Goal: Obtain resource: Download file/media

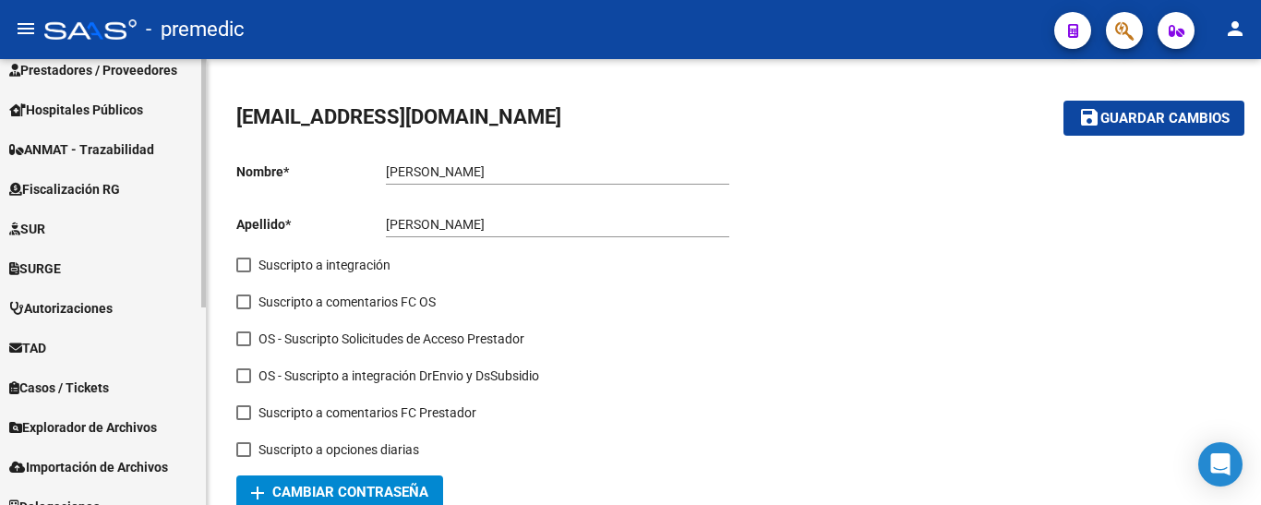
scroll to position [355, 0]
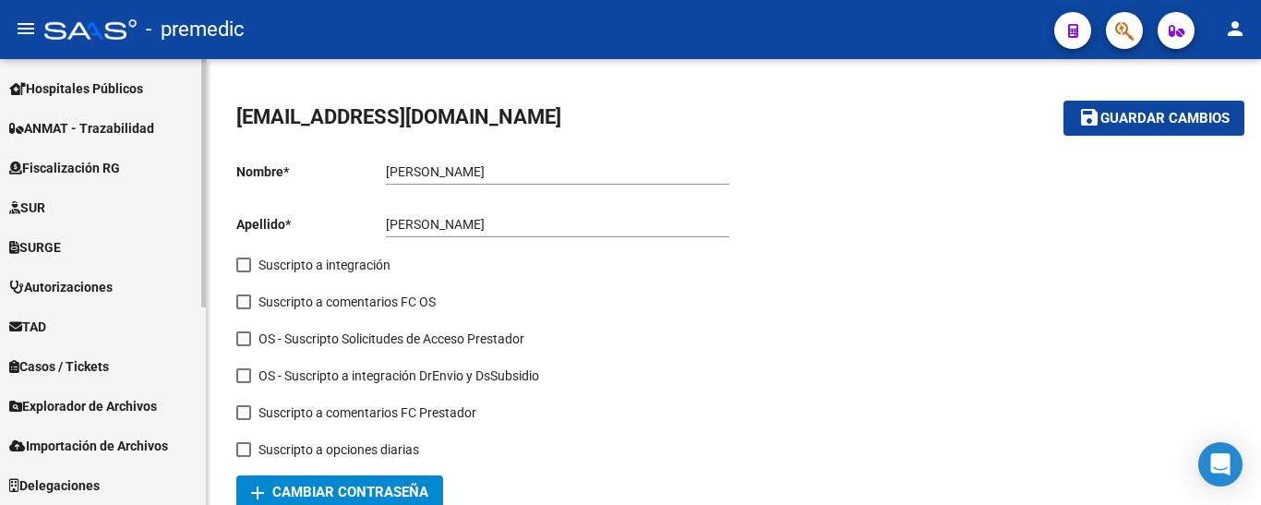
click at [99, 410] on span "Explorador de Archivos" at bounding box center [83, 406] width 148 height 20
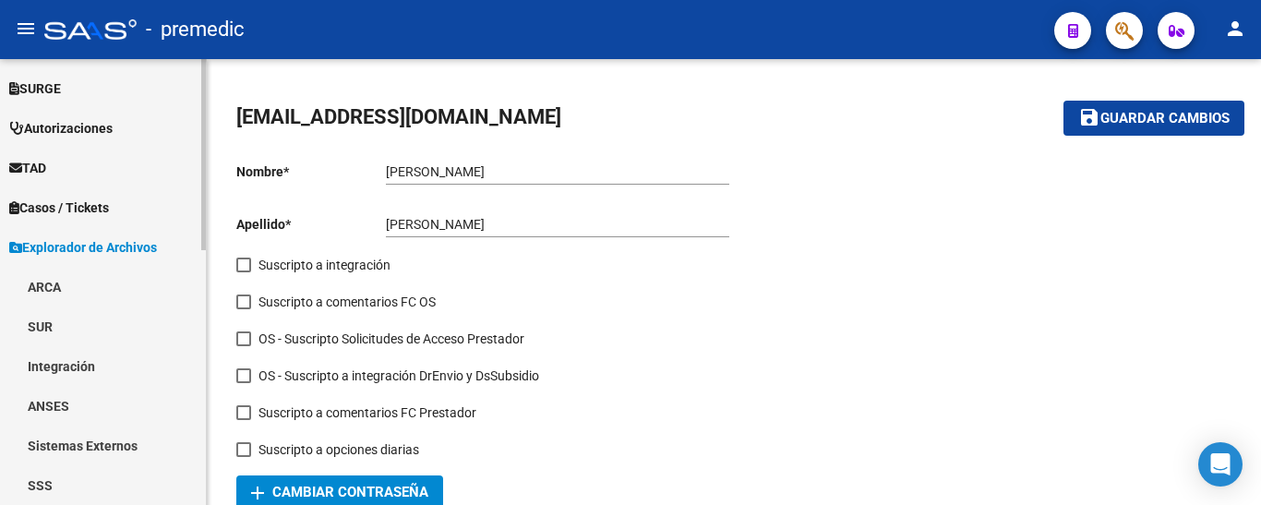
scroll to position [540, 0]
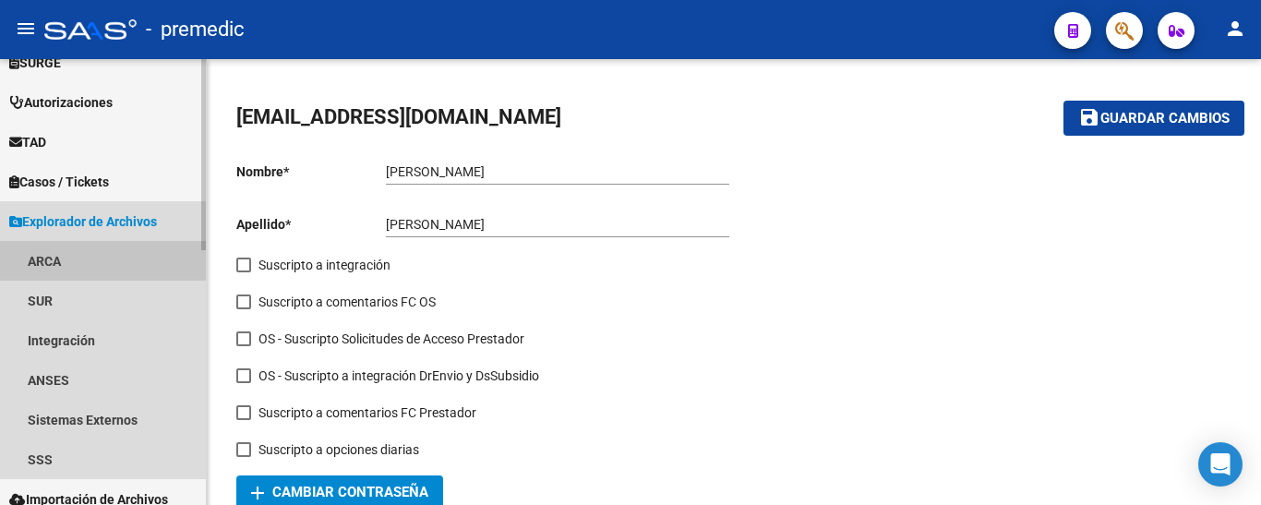
click at [39, 255] on link "ARCA" at bounding box center [103, 261] width 206 height 40
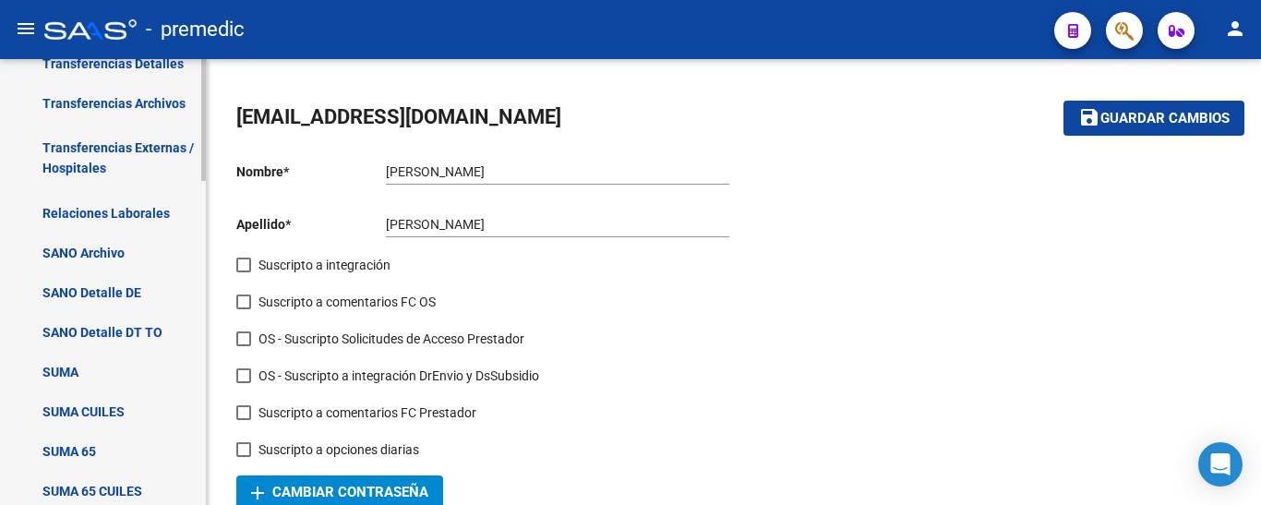
scroll to position [632, 0]
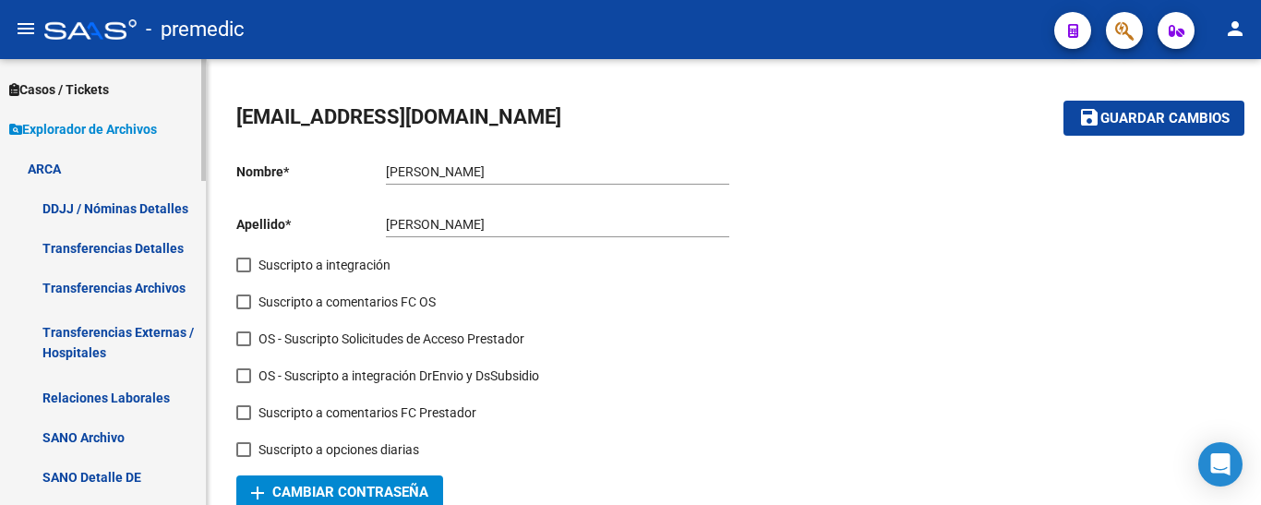
click at [96, 249] on link "Transferencias Detalles" at bounding box center [103, 248] width 206 height 40
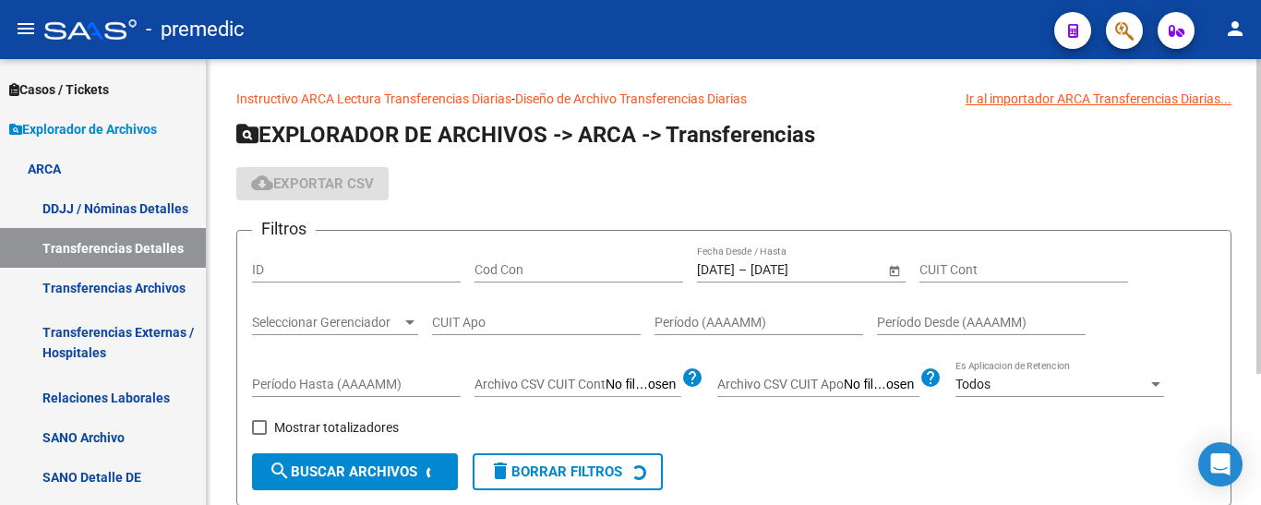
click at [720, 265] on input "[DATE]" at bounding box center [716, 270] width 38 height 16
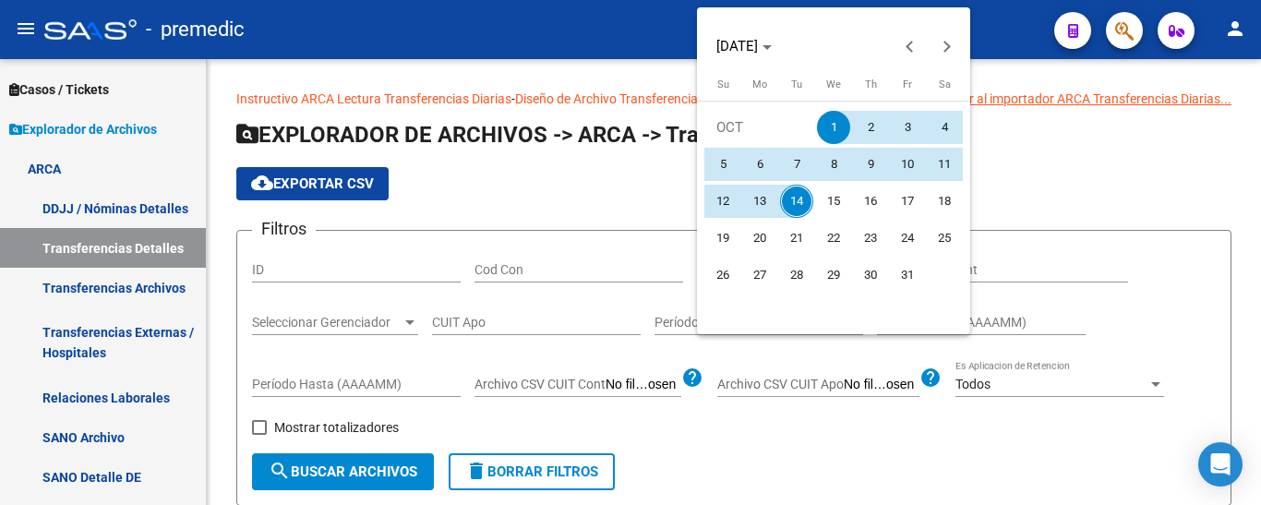
click at [870, 129] on span "2" at bounding box center [870, 127] width 33 height 33
type input "[DATE]"
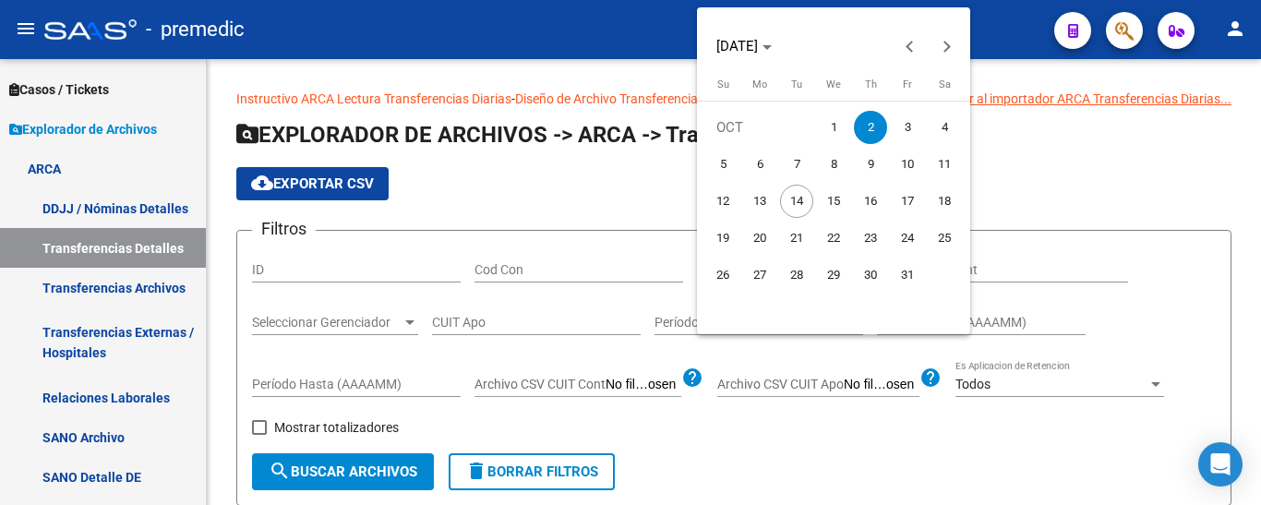
click at [870, 129] on span "2" at bounding box center [870, 127] width 33 height 33
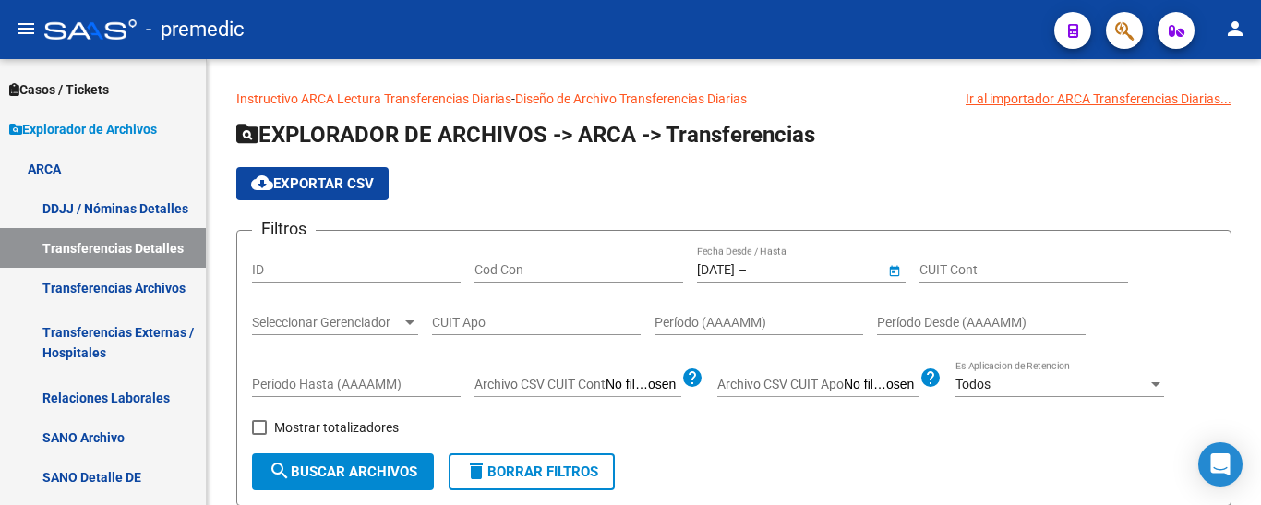
type input "[DATE]"
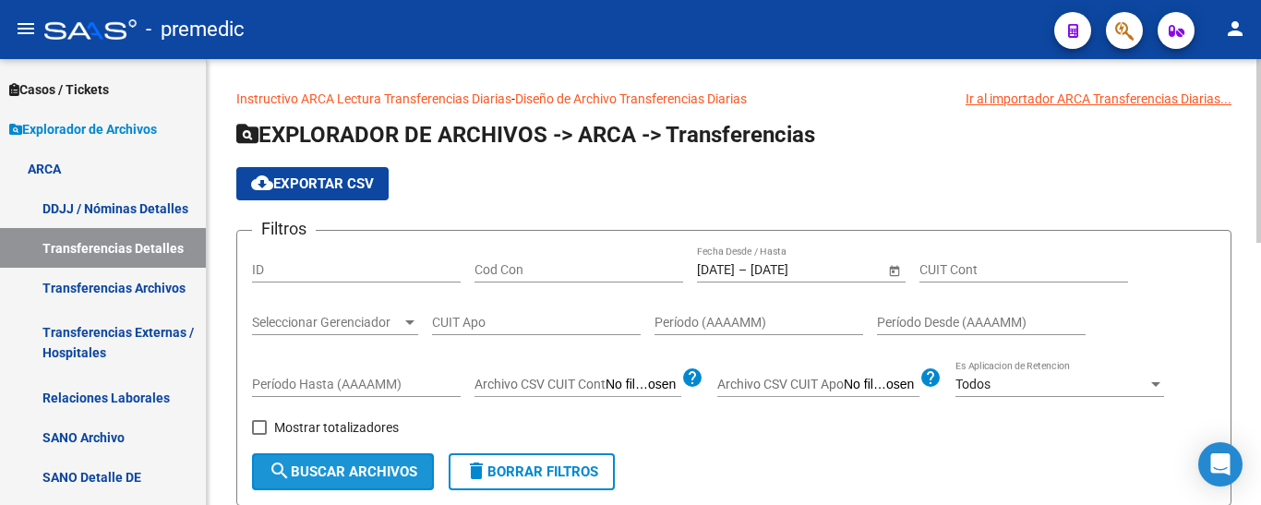
click at [292, 465] on span "search Buscar Archivos" at bounding box center [343, 471] width 149 height 17
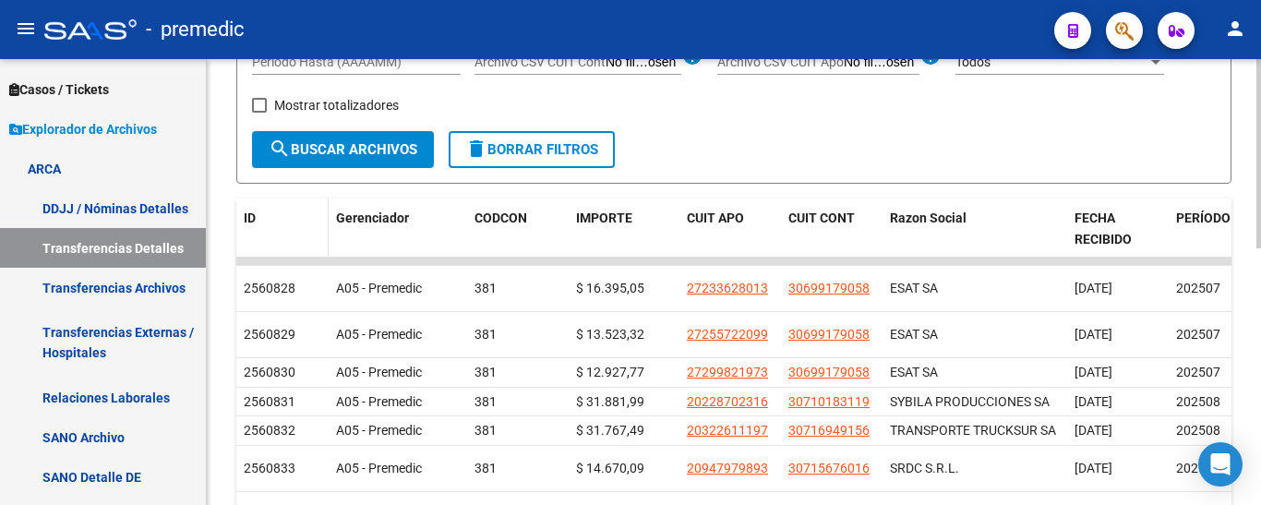
scroll to position [369, 0]
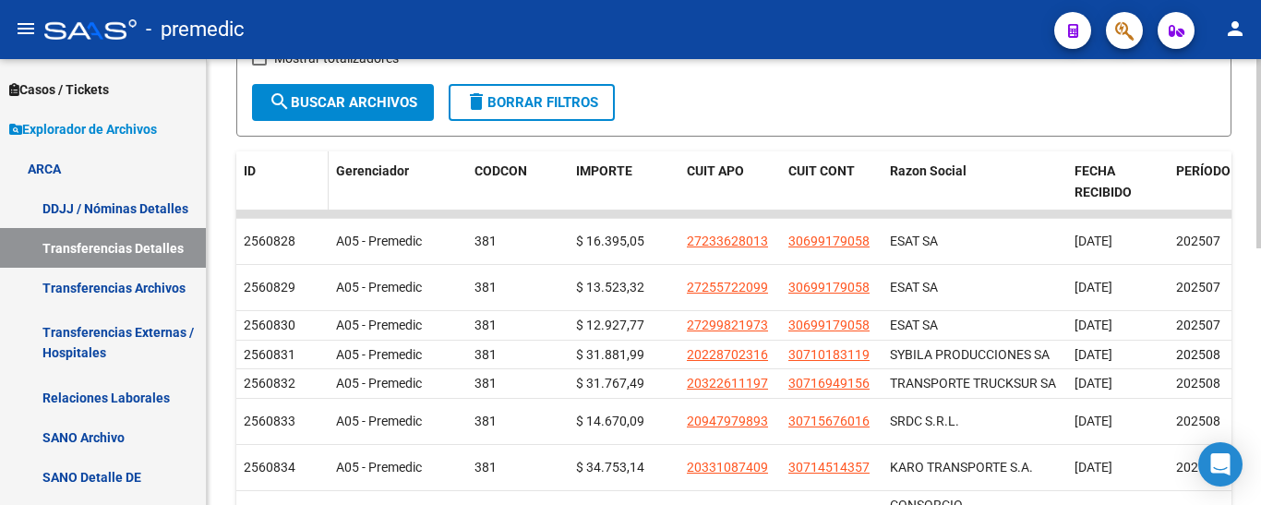
click at [247, 167] on span "ID" at bounding box center [250, 170] width 12 height 15
click at [259, 166] on span at bounding box center [261, 172] width 11 height 13
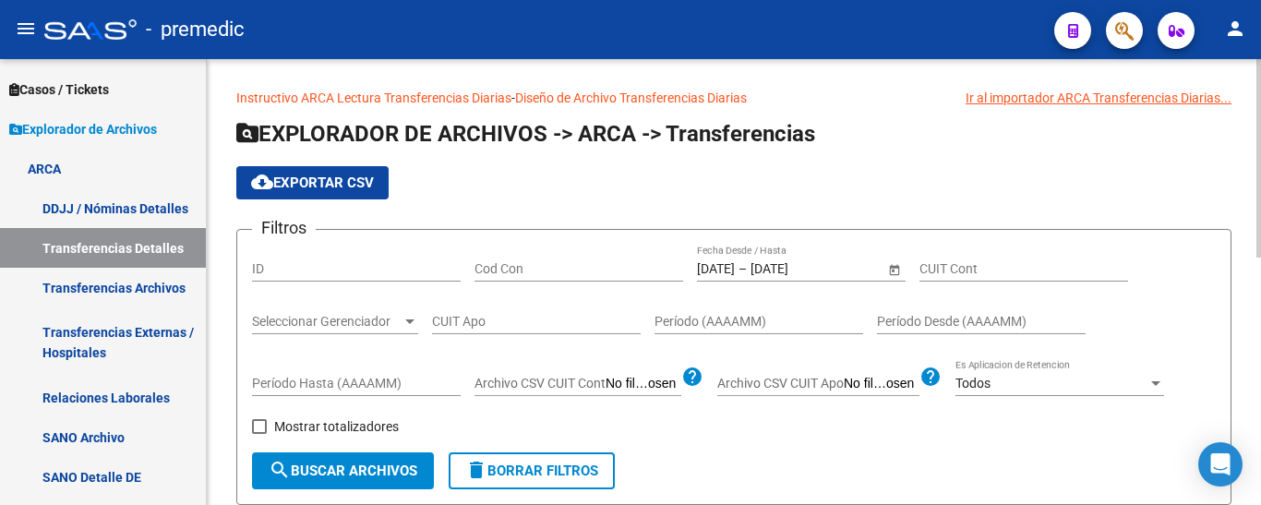
scroll to position [0, 0]
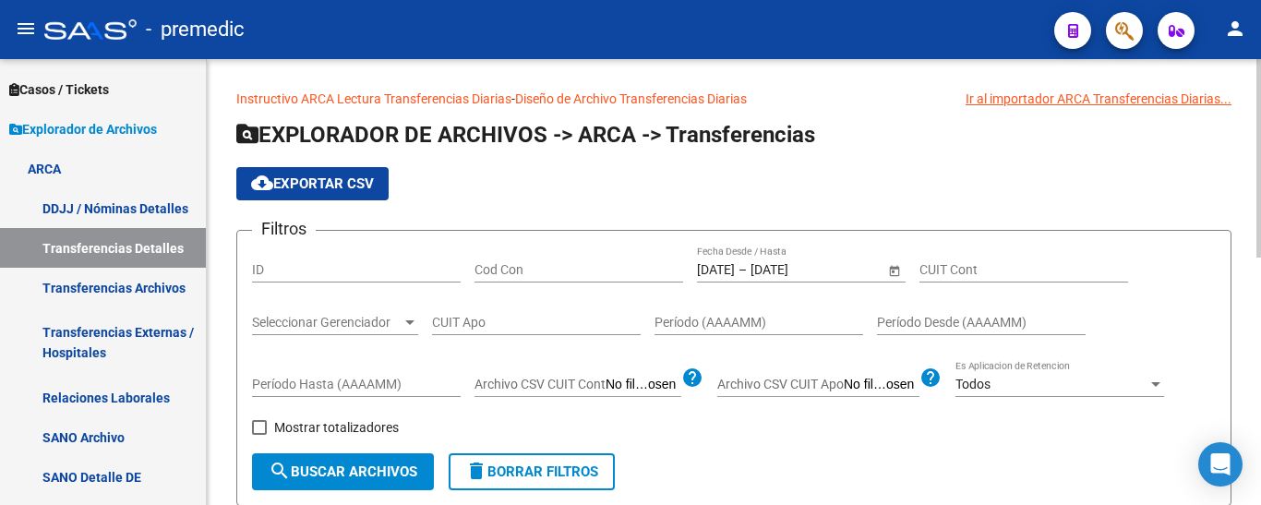
click at [733, 268] on input "[DATE]" at bounding box center [716, 270] width 38 height 16
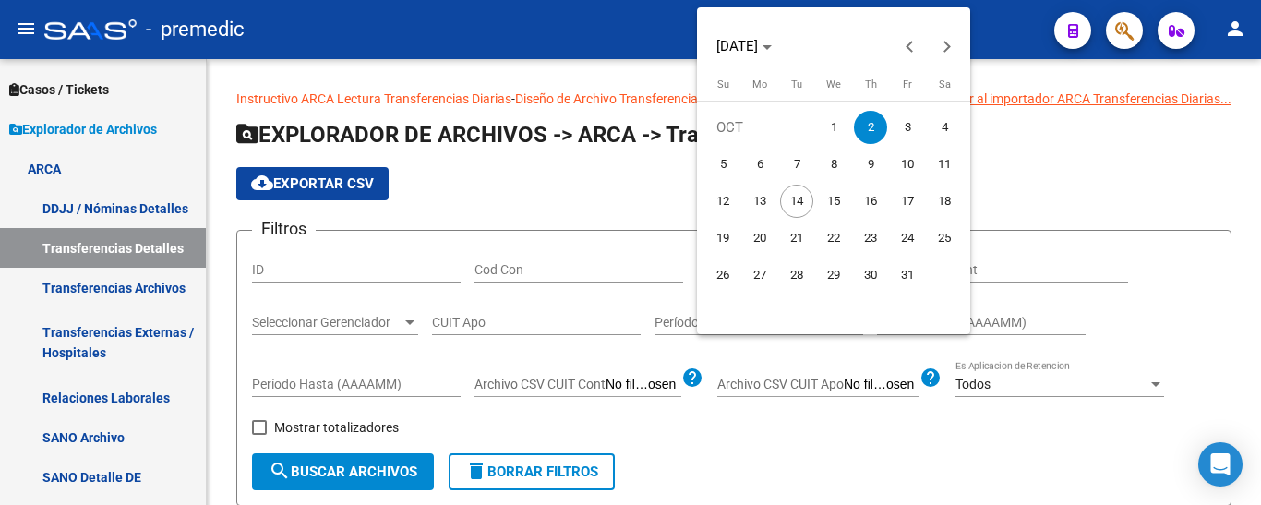
click at [906, 120] on span "3" at bounding box center [907, 127] width 33 height 33
type input "[DATE]"
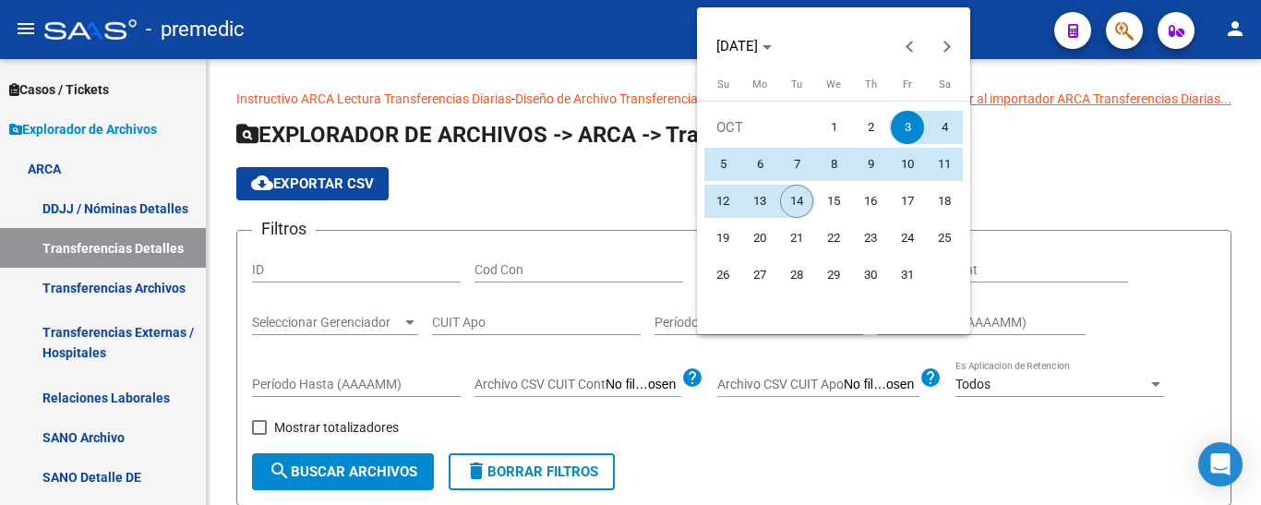
click at [792, 202] on span "14" at bounding box center [796, 201] width 33 height 33
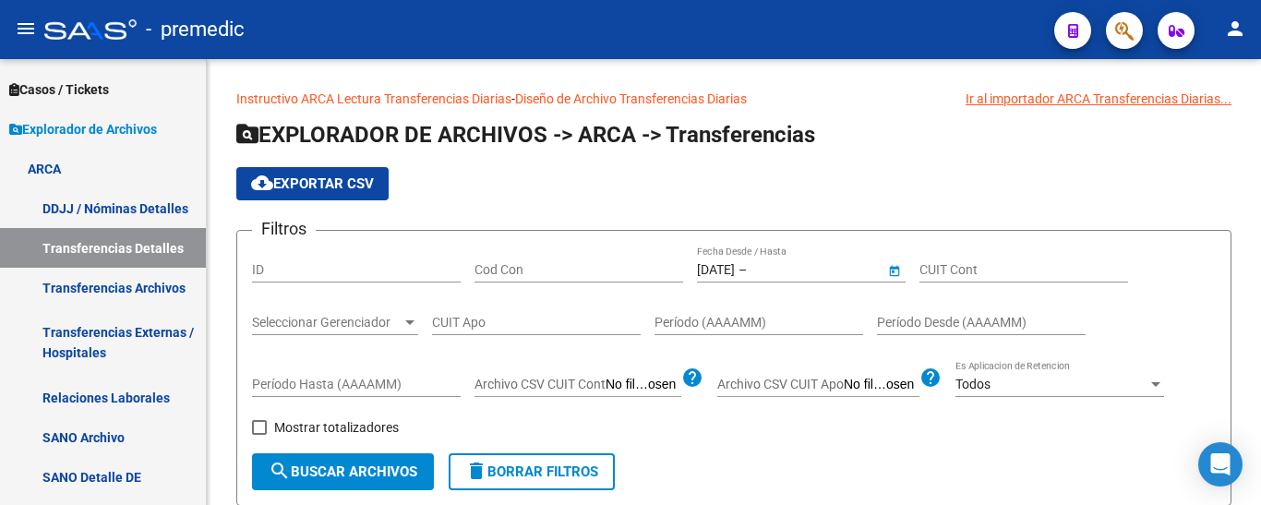
type input "[DATE]"
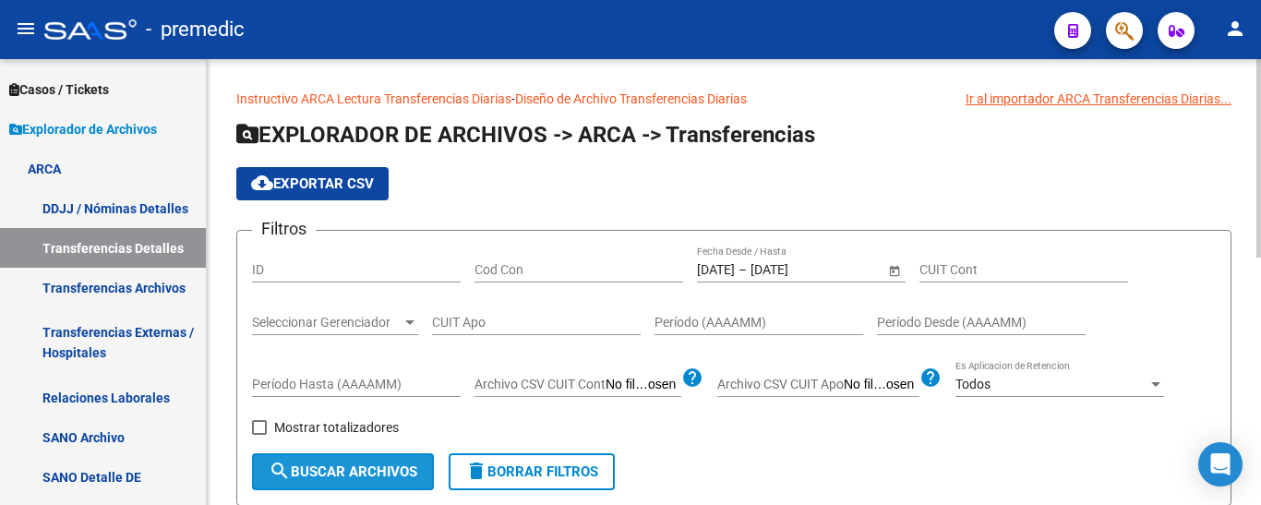
click at [333, 466] on span "search Buscar Archivos" at bounding box center [343, 471] width 149 height 17
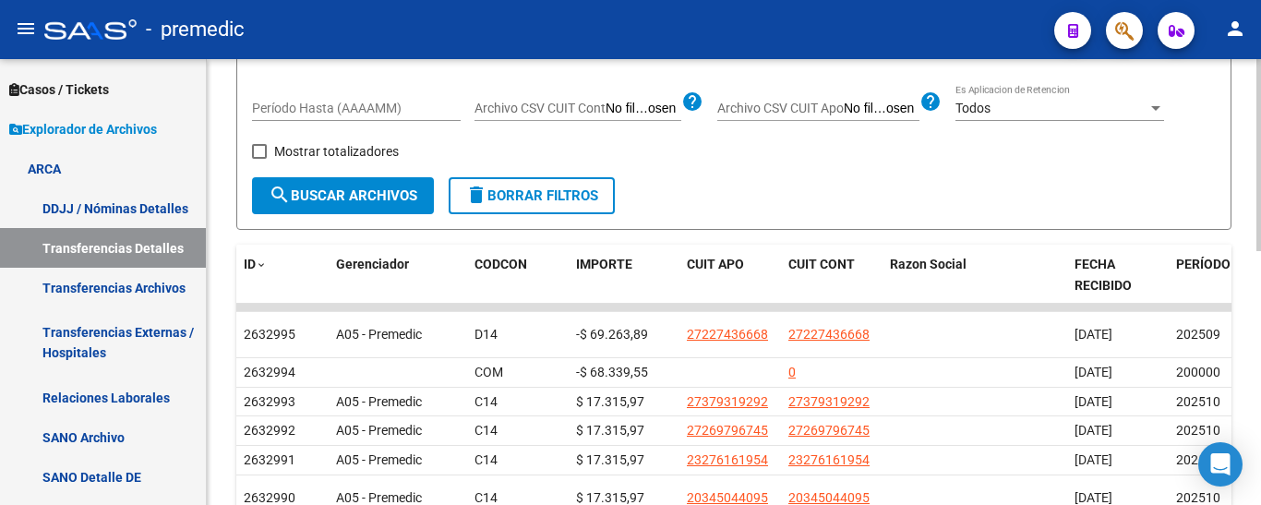
scroll to position [277, 0]
click at [245, 256] on span "ID" at bounding box center [250, 263] width 12 height 15
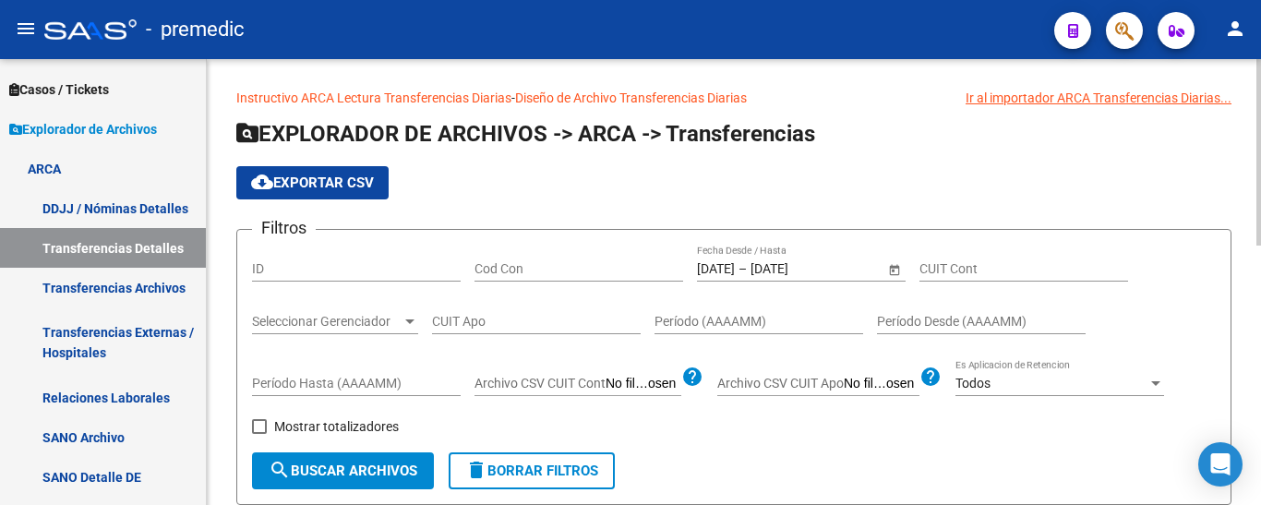
scroll to position [0, 0]
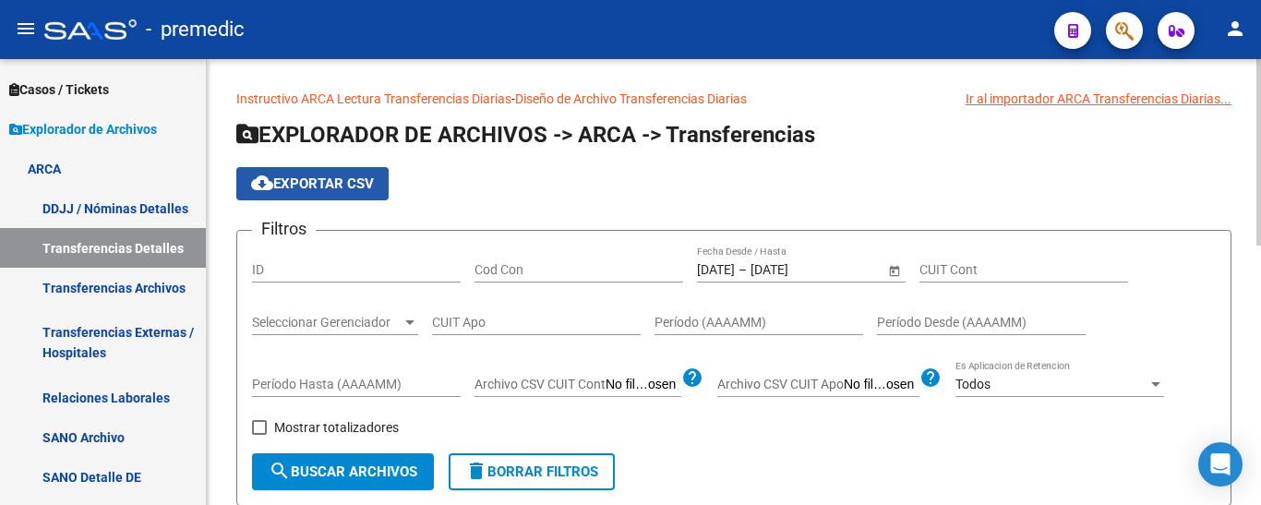
click at [278, 184] on span "cloud_download Exportar CSV" at bounding box center [312, 183] width 123 height 17
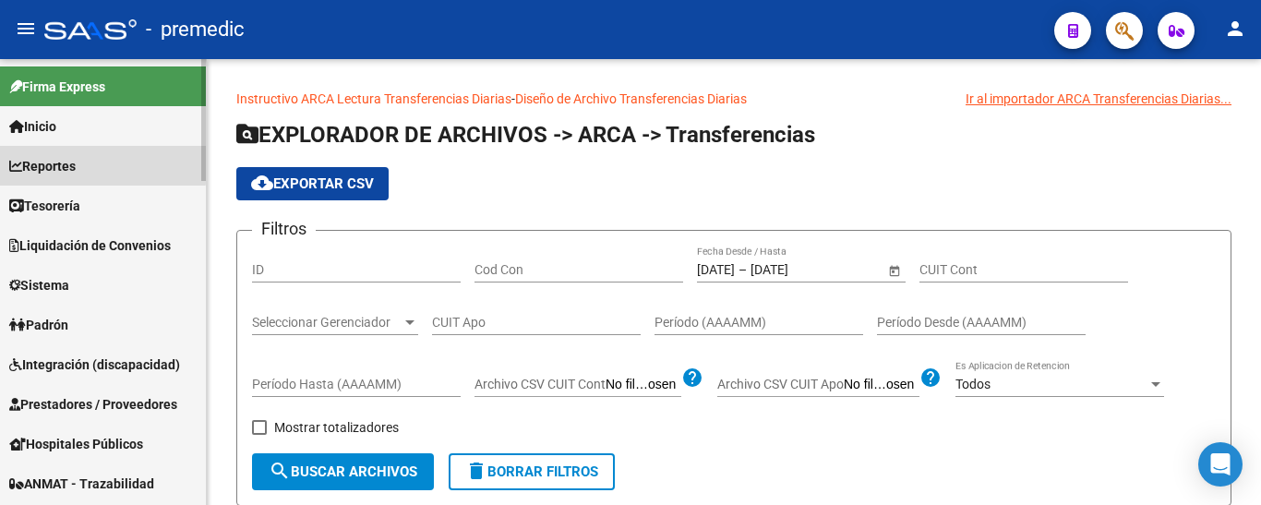
click at [63, 161] on span "Reportes" at bounding box center [42, 166] width 66 height 20
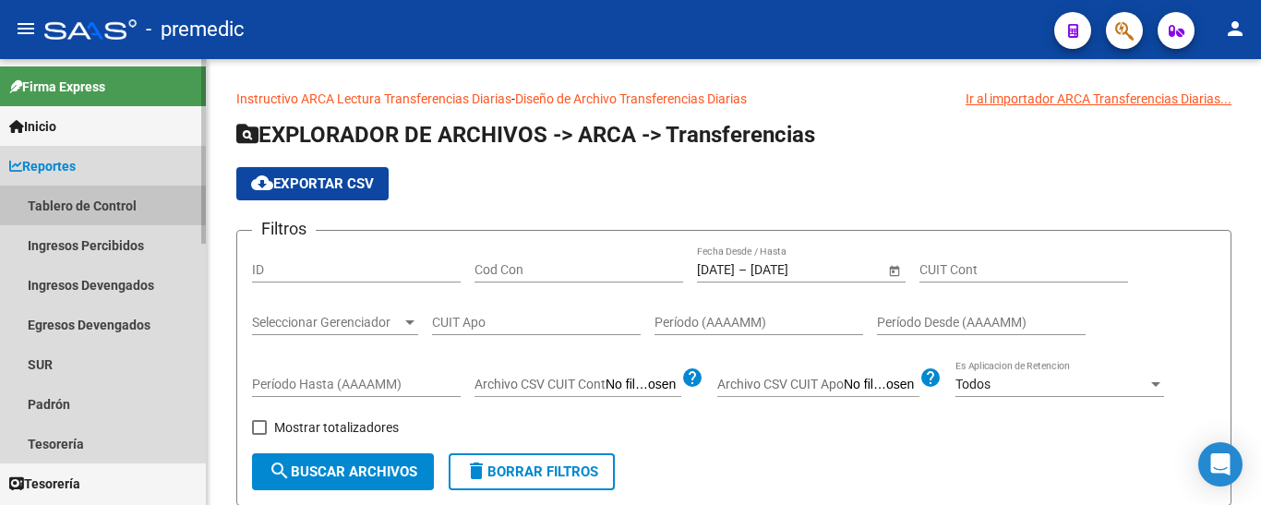
click at [83, 204] on link "Tablero de Control" at bounding box center [103, 205] width 206 height 40
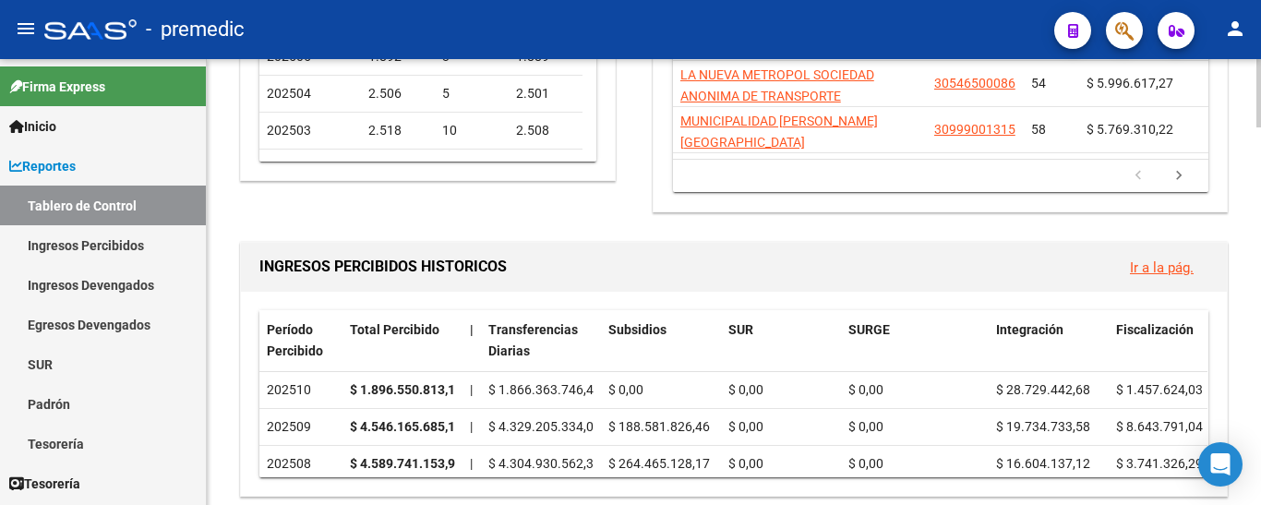
scroll to position [476, 0]
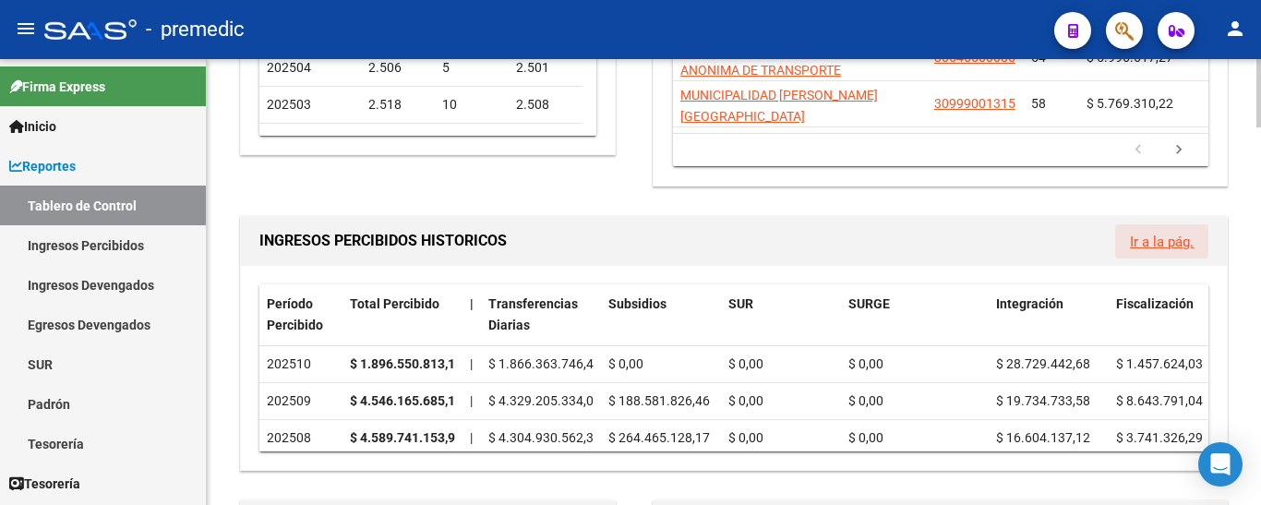
click at [1177, 233] on link "Ir a la pág." at bounding box center [1162, 241] width 64 height 17
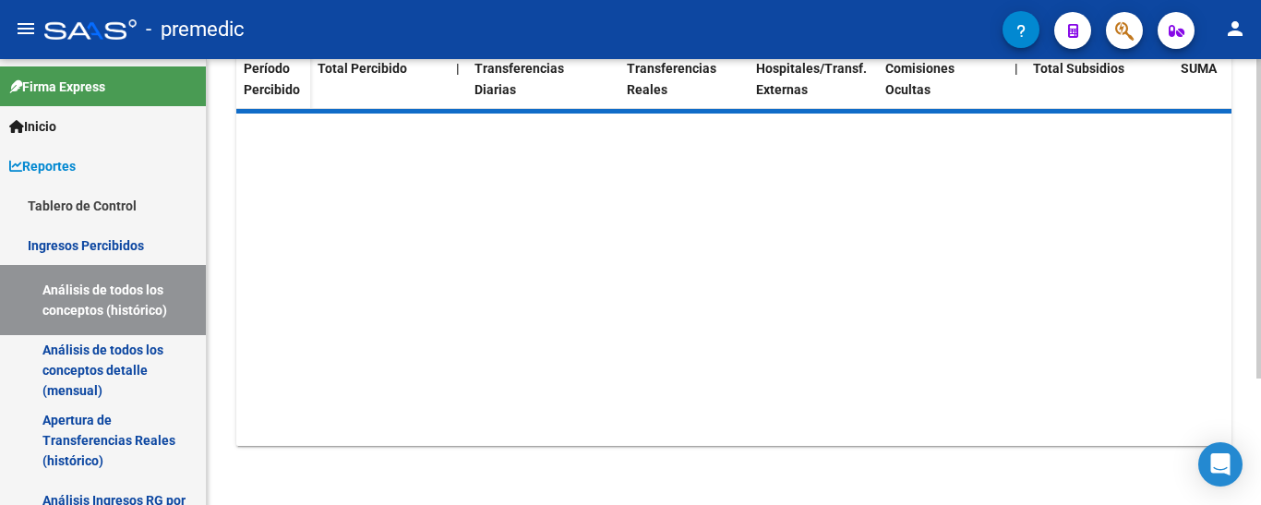
scroll to position [258, 0]
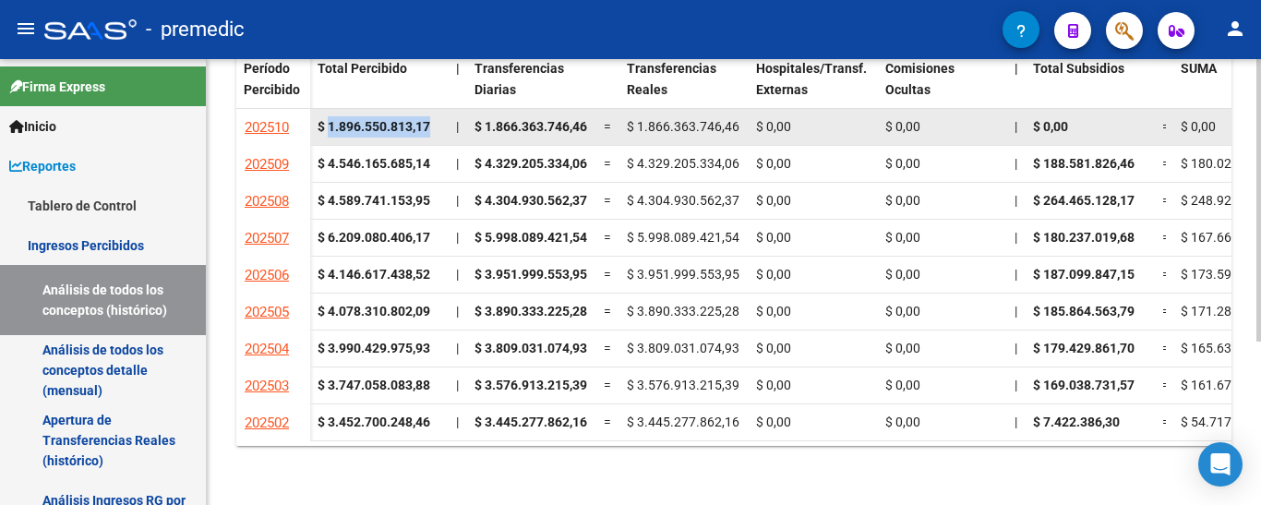
drag, startPoint x: 328, startPoint y: 122, endPoint x: 430, endPoint y: 132, distance: 102.9
click at [430, 132] on strong "$ 1.896.550.813,17" at bounding box center [373, 126] width 113 height 15
copy strong "1.896.550.813,17"
drag, startPoint x: 484, startPoint y: 127, endPoint x: 593, endPoint y: 122, distance: 109.0
click at [593, 122] on datatable-body-cell "$ 1.866.363.746,46" at bounding box center [531, 127] width 129 height 36
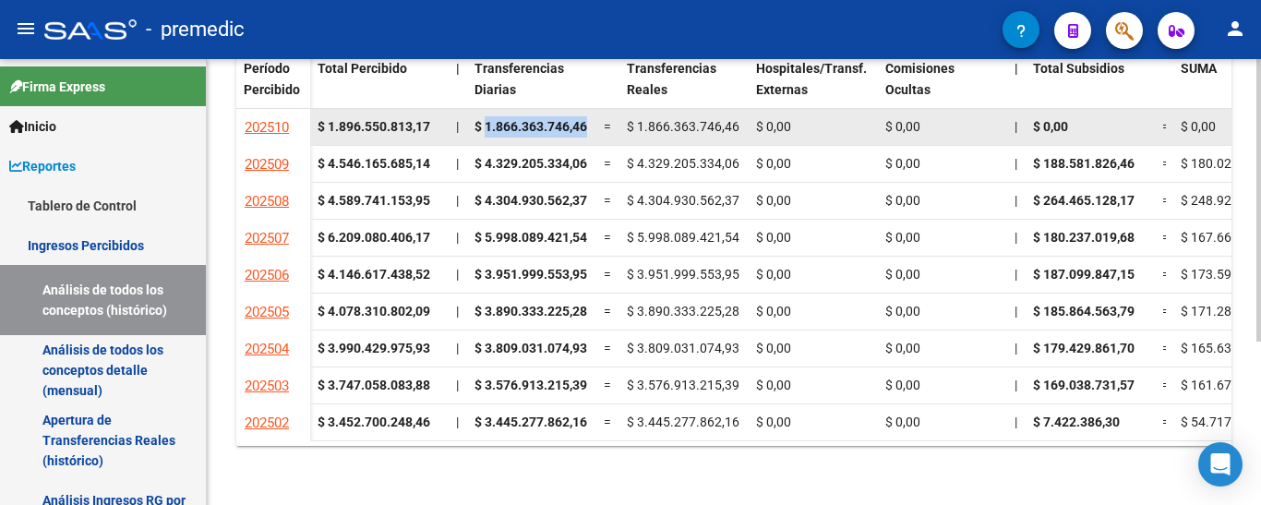
copy span "1.866.363.746,46"
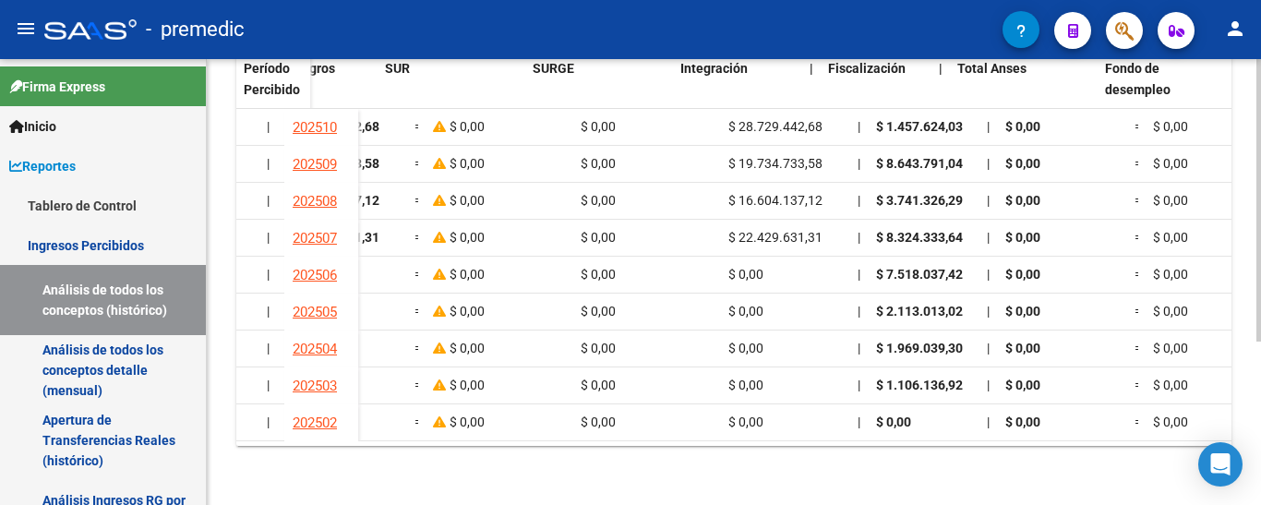
scroll to position [0, 1489]
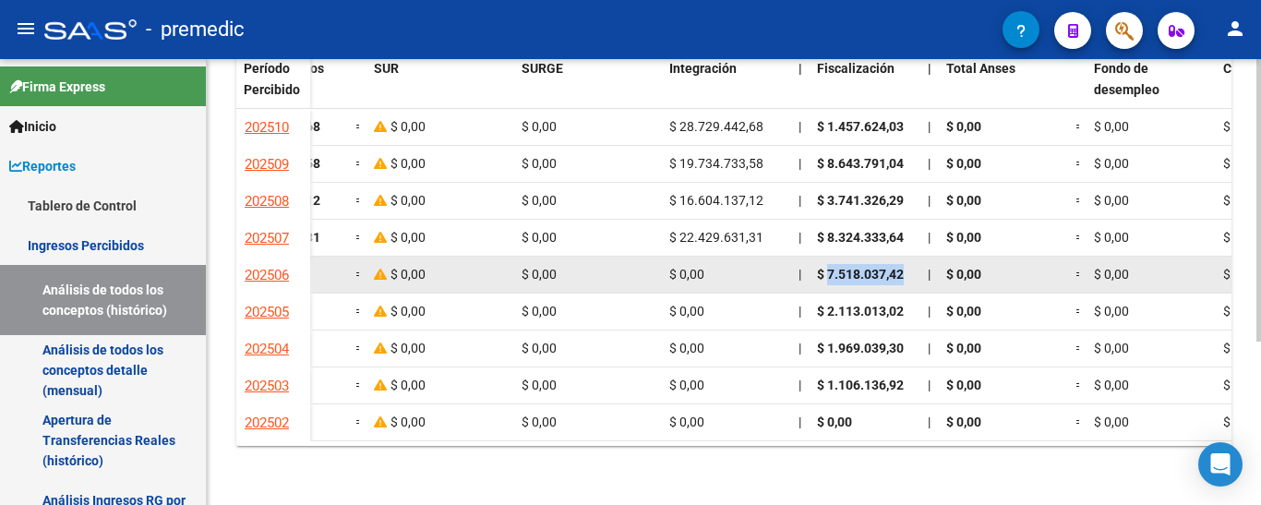
drag, startPoint x: 828, startPoint y: 271, endPoint x: 902, endPoint y: 265, distance: 75.0
click at [902, 265] on div "$ 7.518.037,42" at bounding box center [865, 274] width 96 height 21
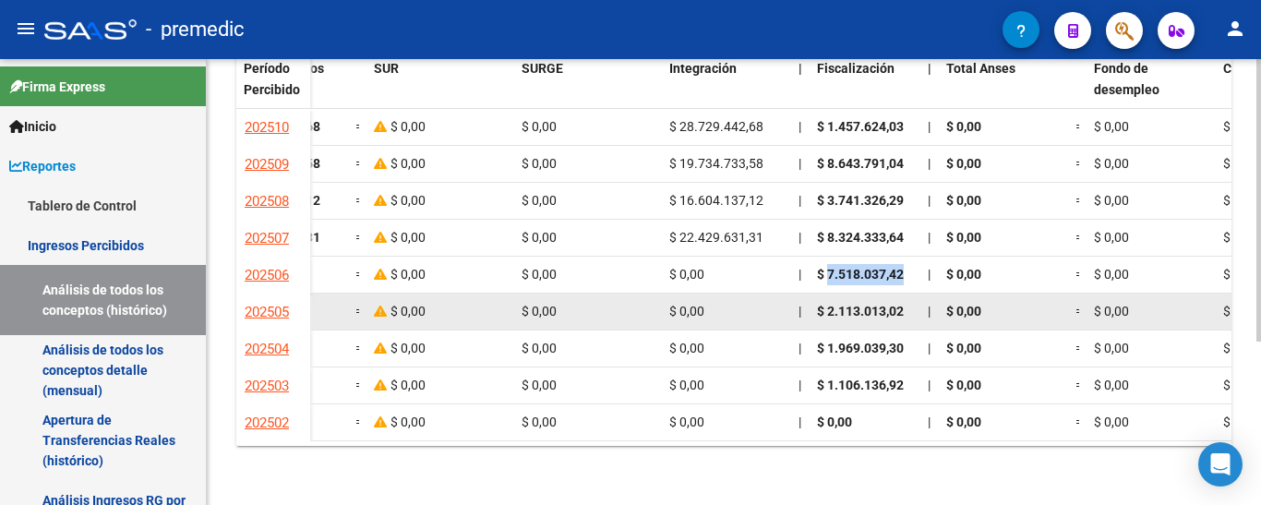
copy span "7.518.037,42"
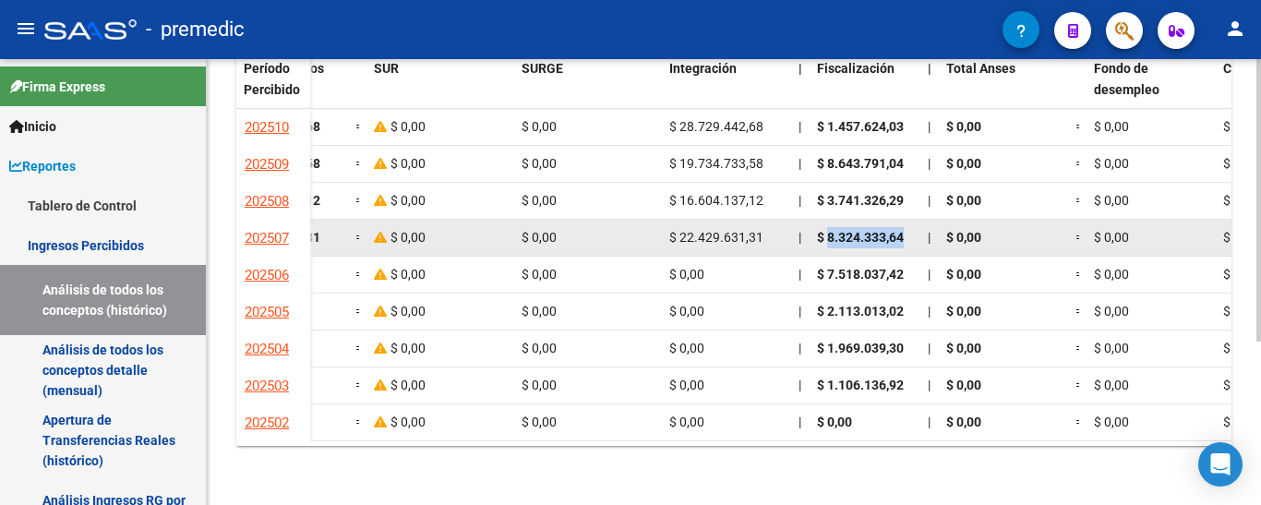
drag, startPoint x: 829, startPoint y: 234, endPoint x: 905, endPoint y: 238, distance: 76.7
click at [905, 238] on div "$ 8.324.333,64" at bounding box center [865, 237] width 96 height 21
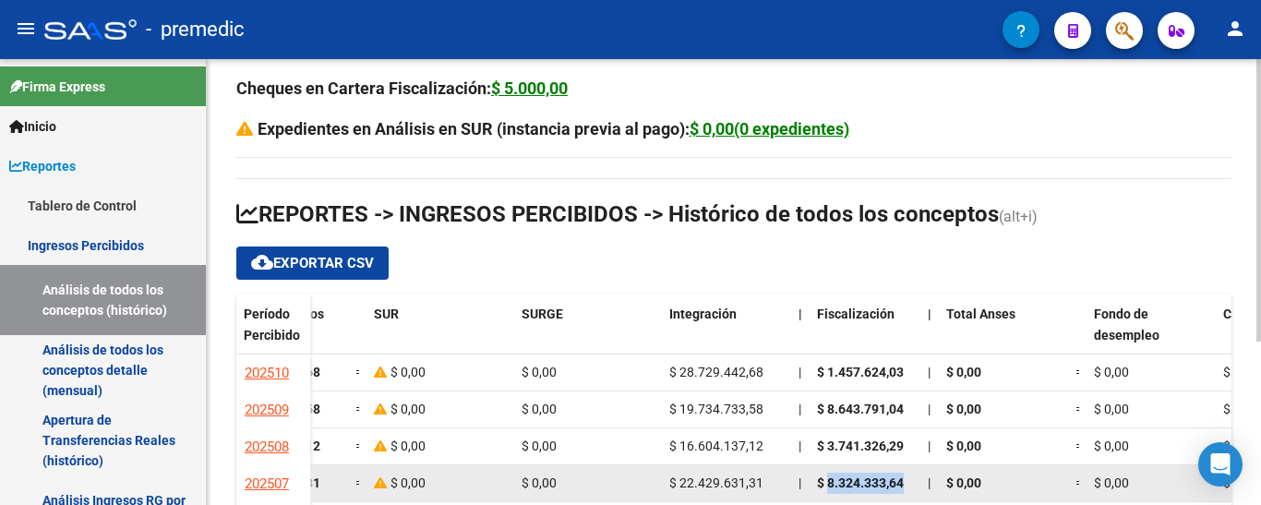
scroll to position [0, 0]
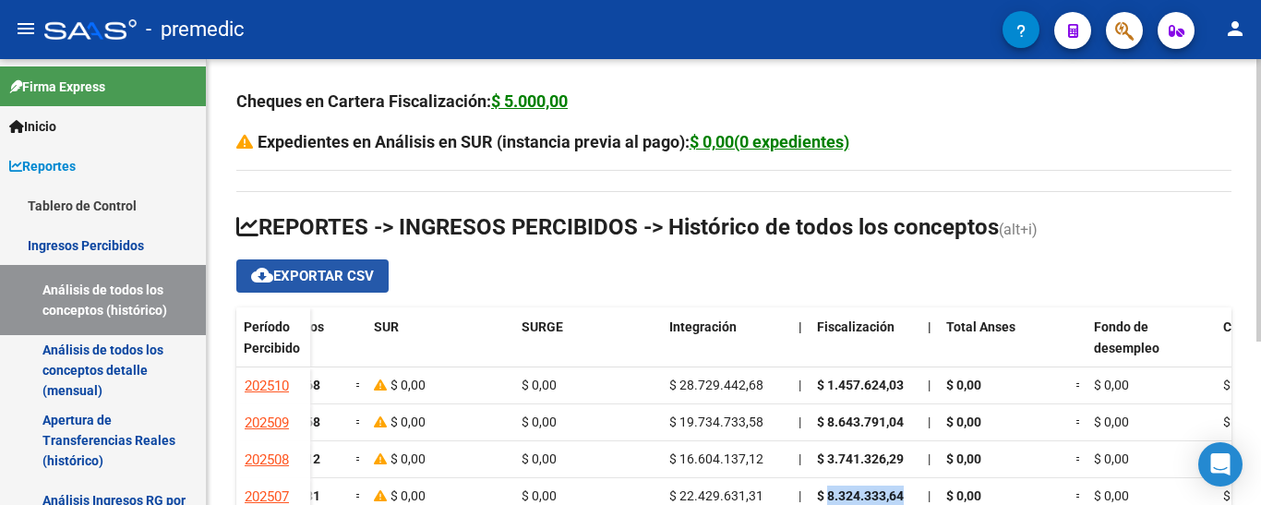
click at [294, 272] on span "cloud_download Exportar CSV" at bounding box center [312, 276] width 123 height 17
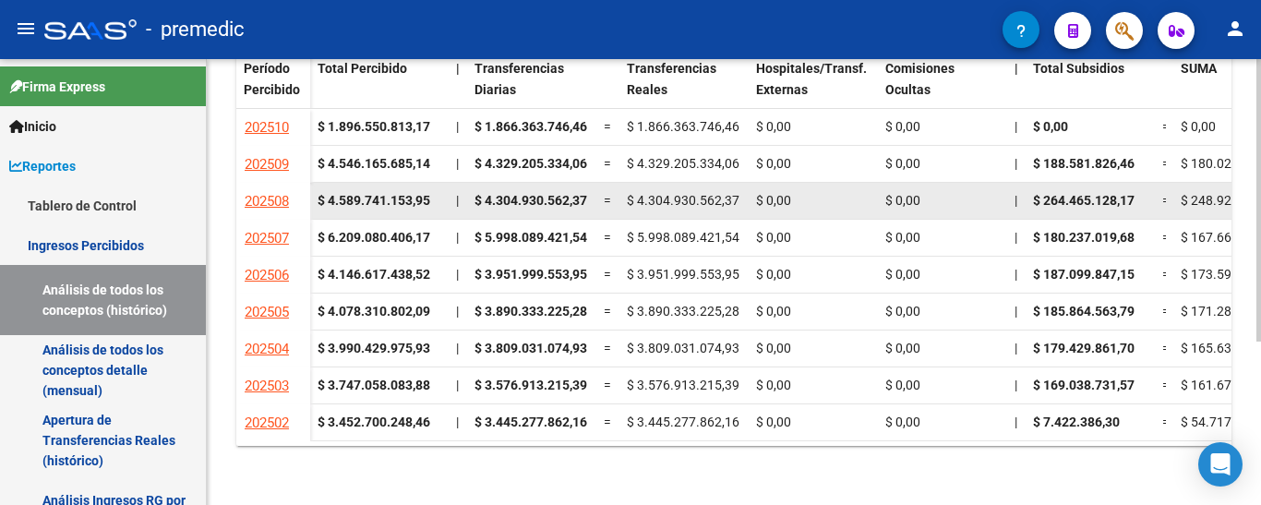
scroll to position [166, 0]
